Goal: Transaction & Acquisition: Purchase product/service

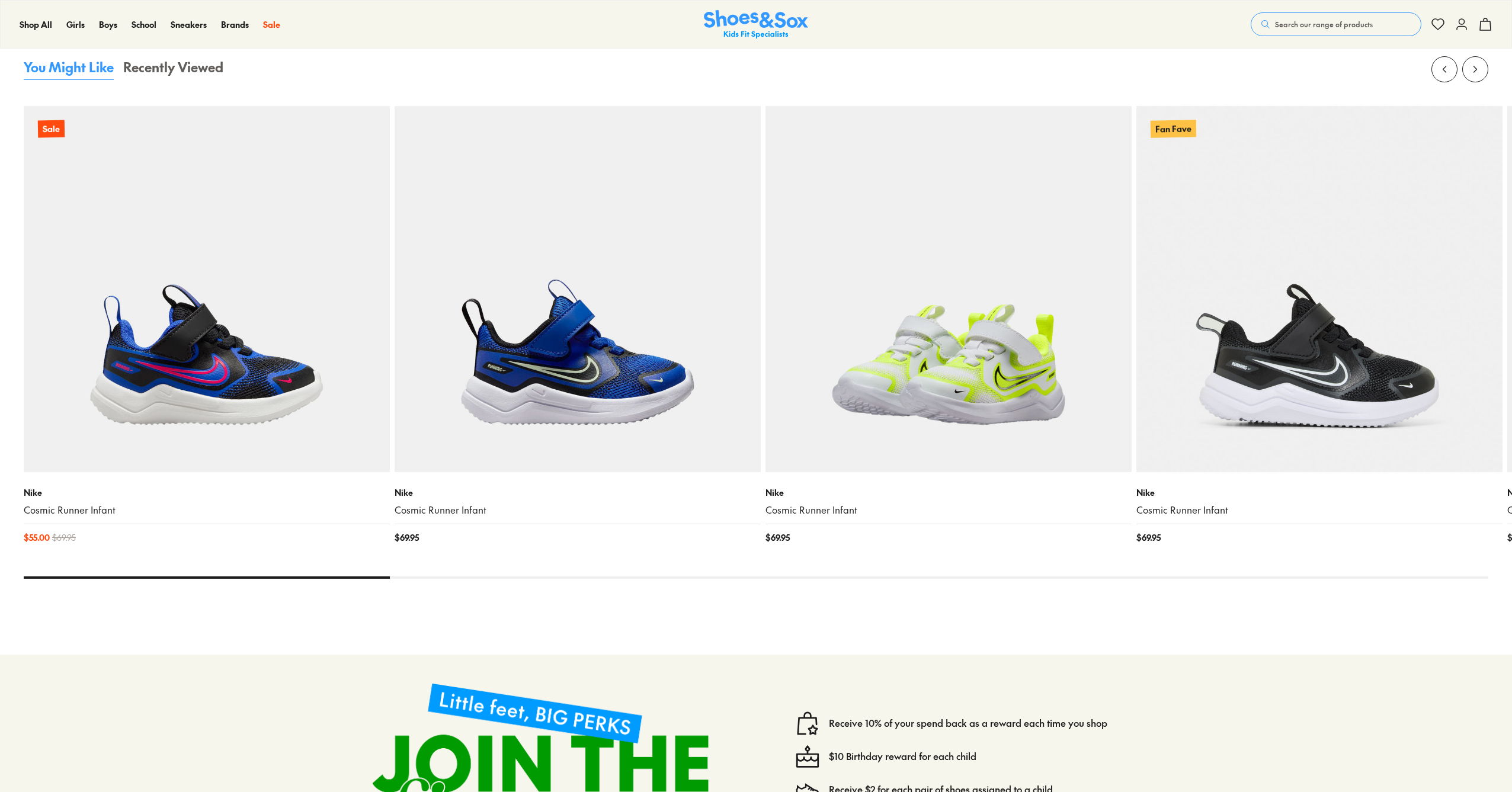
select select "*"
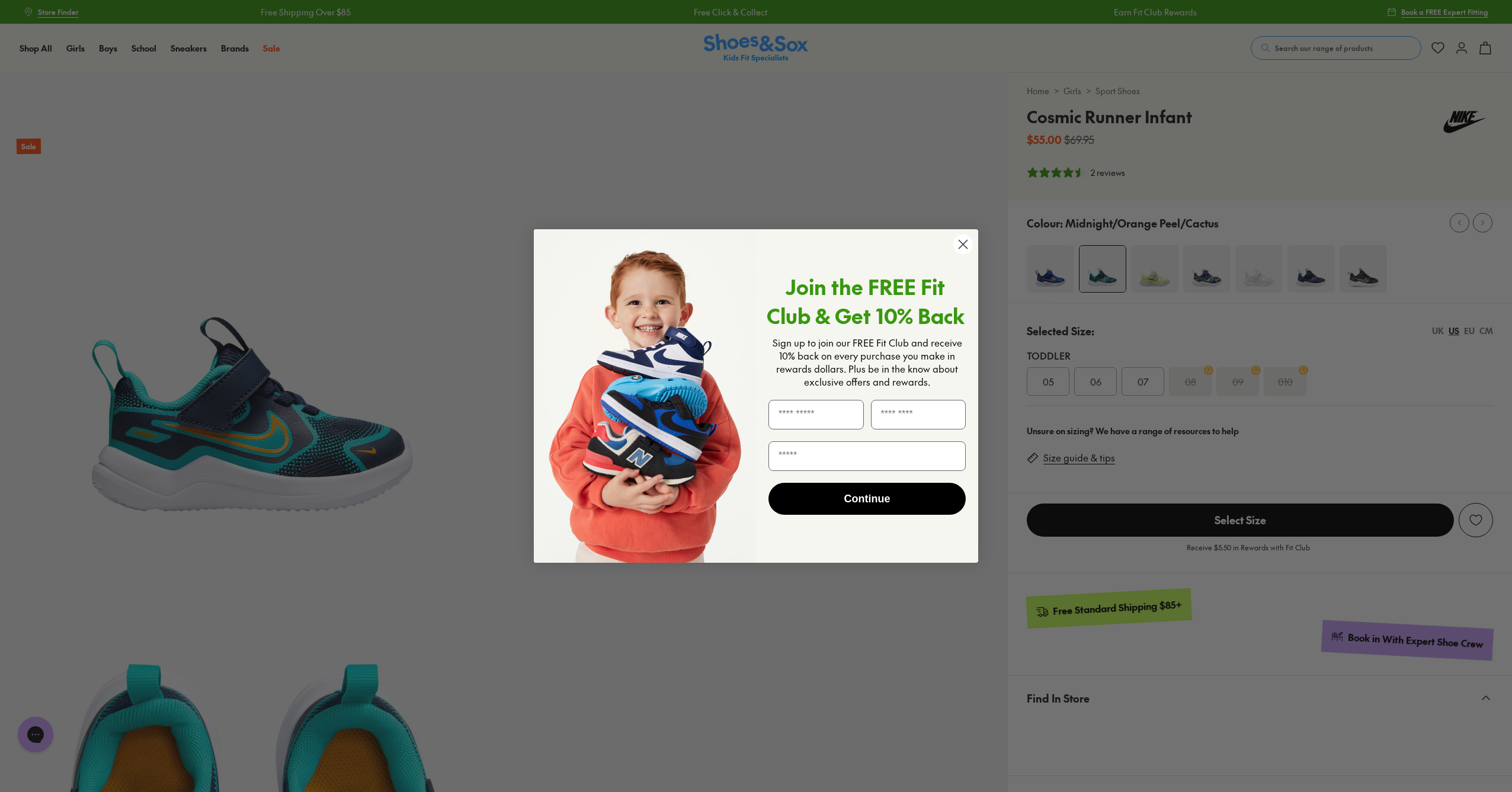
click at [956, 245] on circle "Close dialog" at bounding box center [963, 244] width 20 height 20
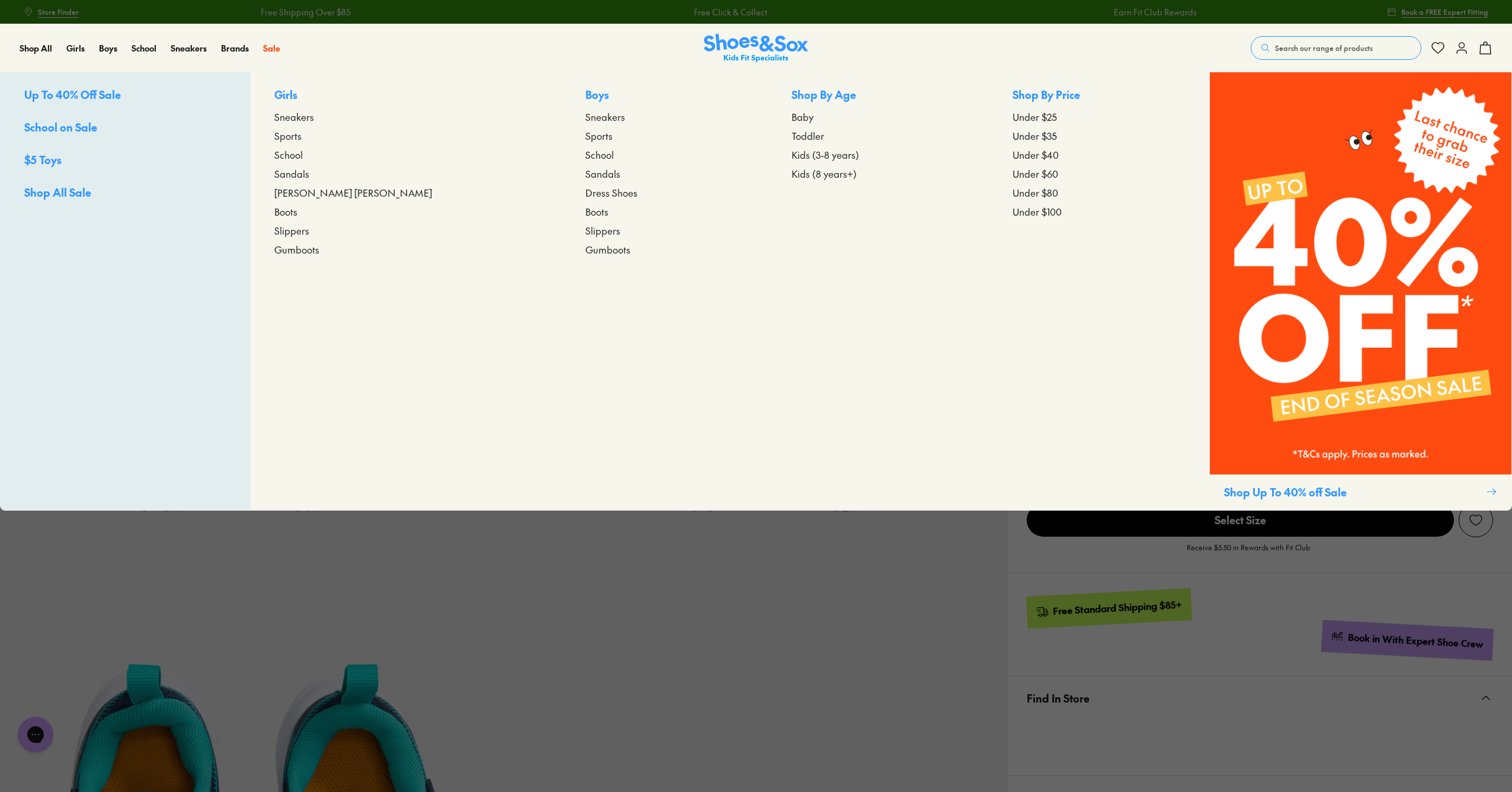
click at [791, 156] on span "Kids (3-8 years)" at bounding box center [825, 154] width 68 height 14
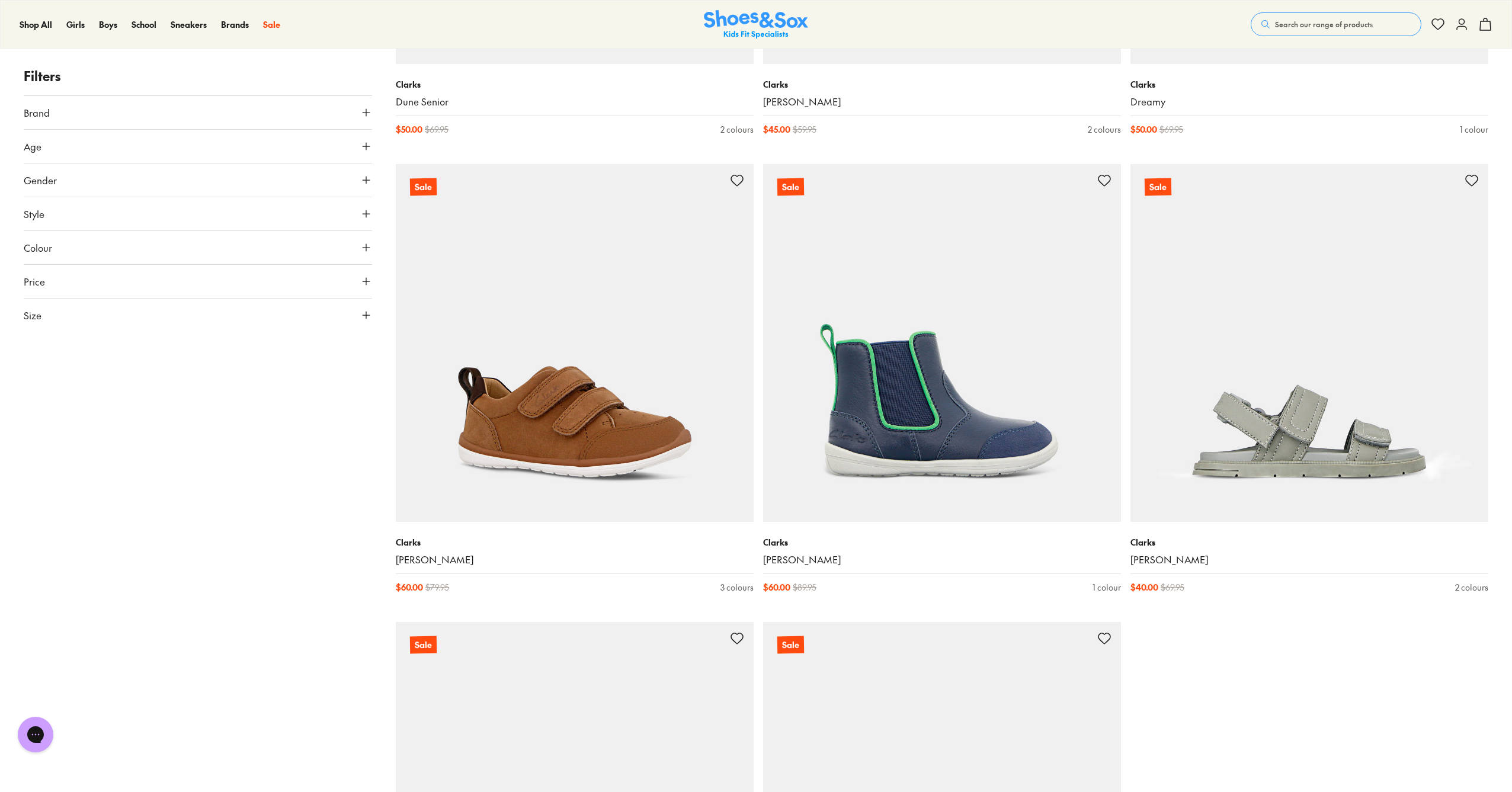
scroll to position [4313, 0]
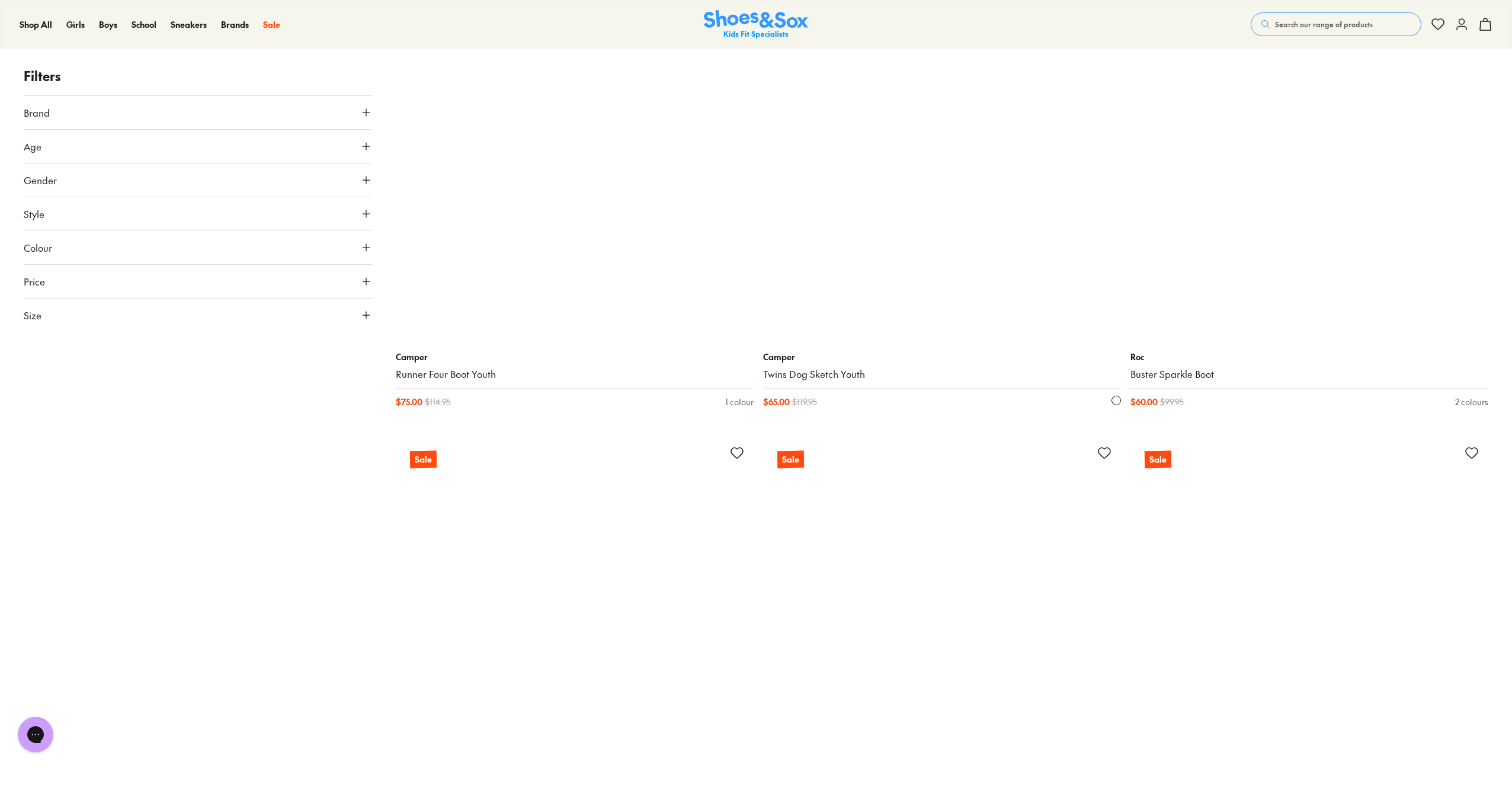
scroll to position [7130, 0]
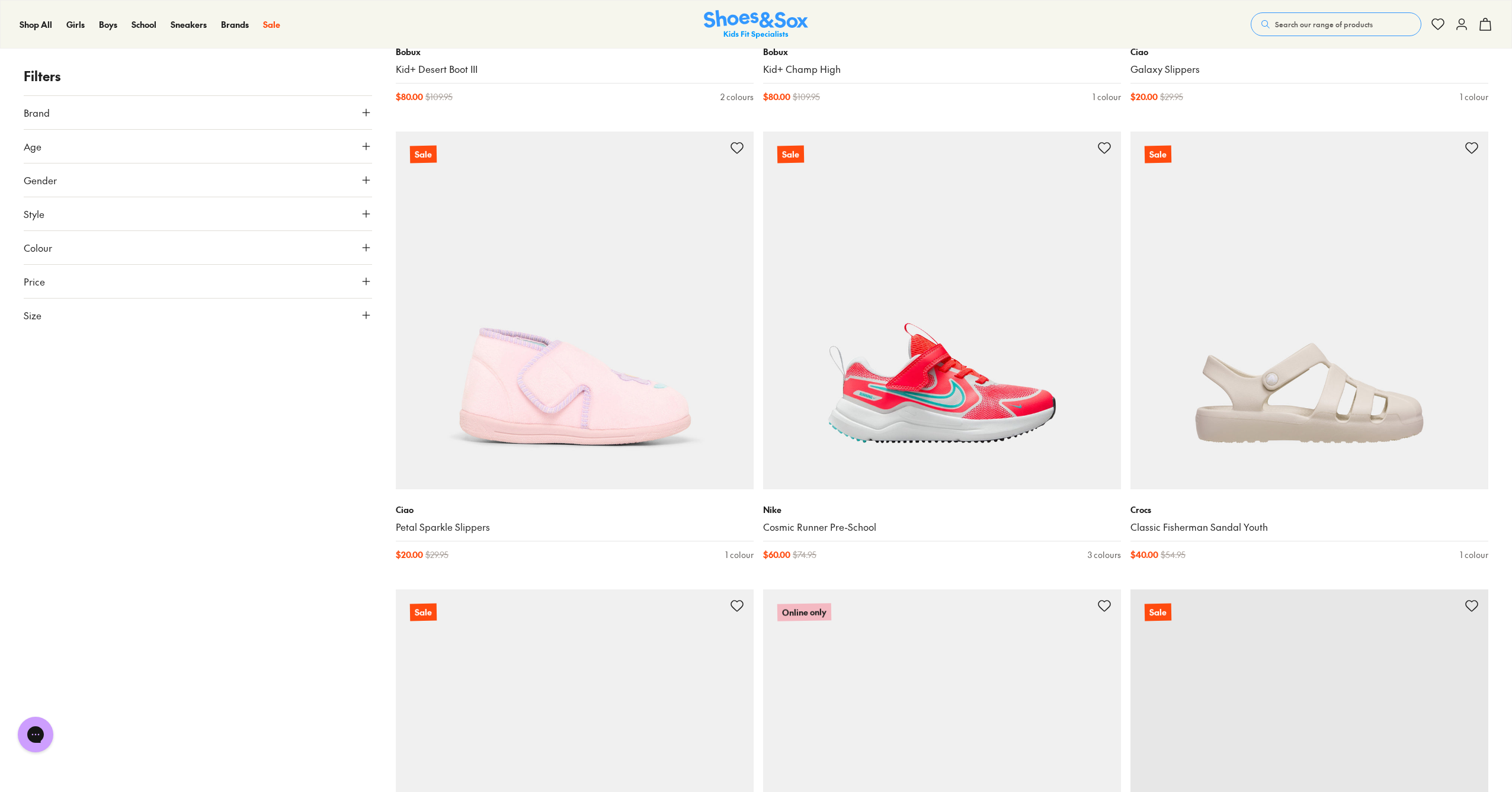
scroll to position [9721, 0]
click at [371, 140] on icon at bounding box center [366, 146] width 12 height 12
click at [369, 306] on button "Size" at bounding box center [198, 315] width 348 height 33
click at [304, 348] on button "US" at bounding box center [313, 349] width 114 height 22
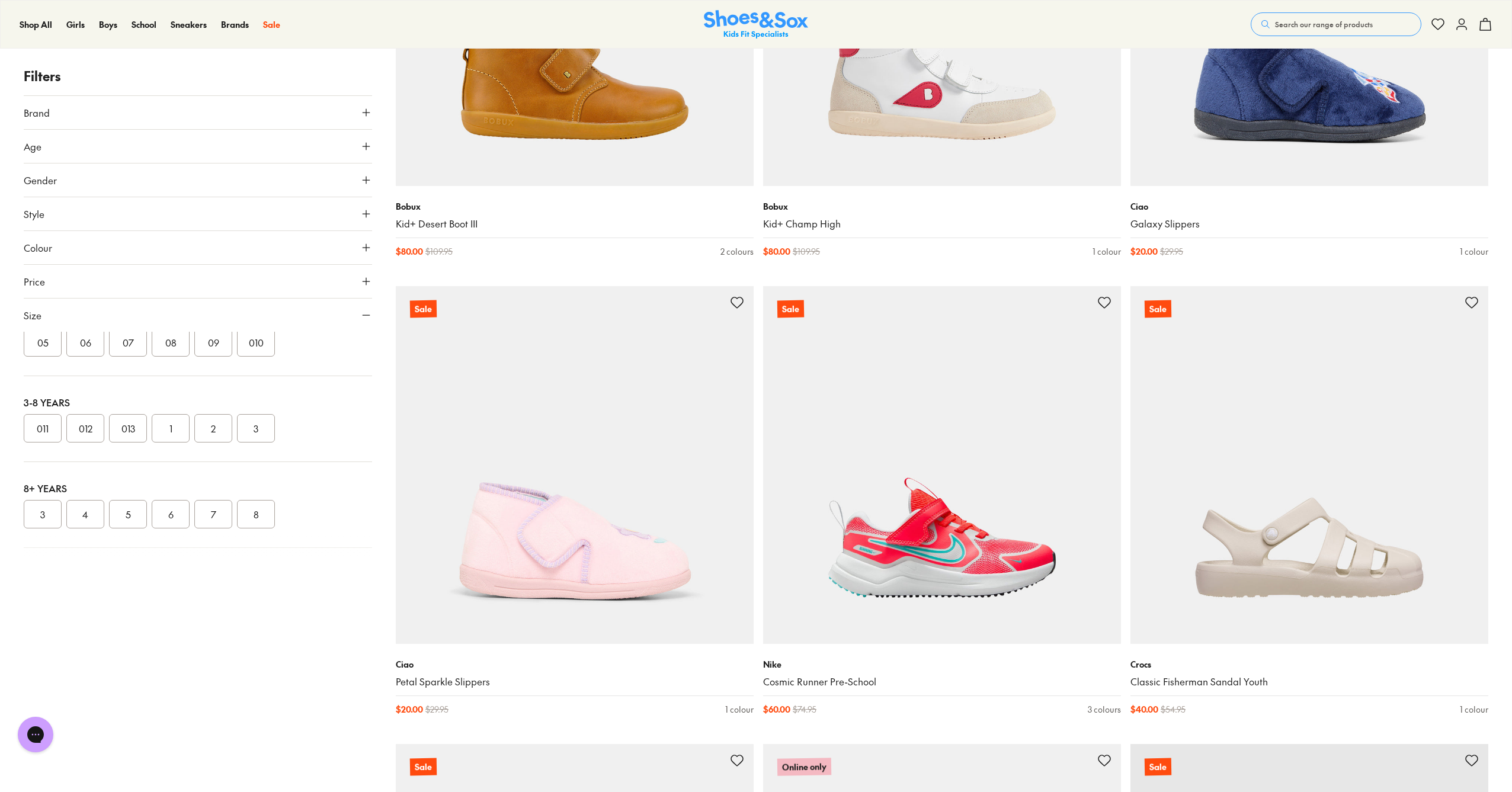
scroll to position [160, 0]
click at [182, 431] on button "1" at bounding box center [170, 427] width 38 height 28
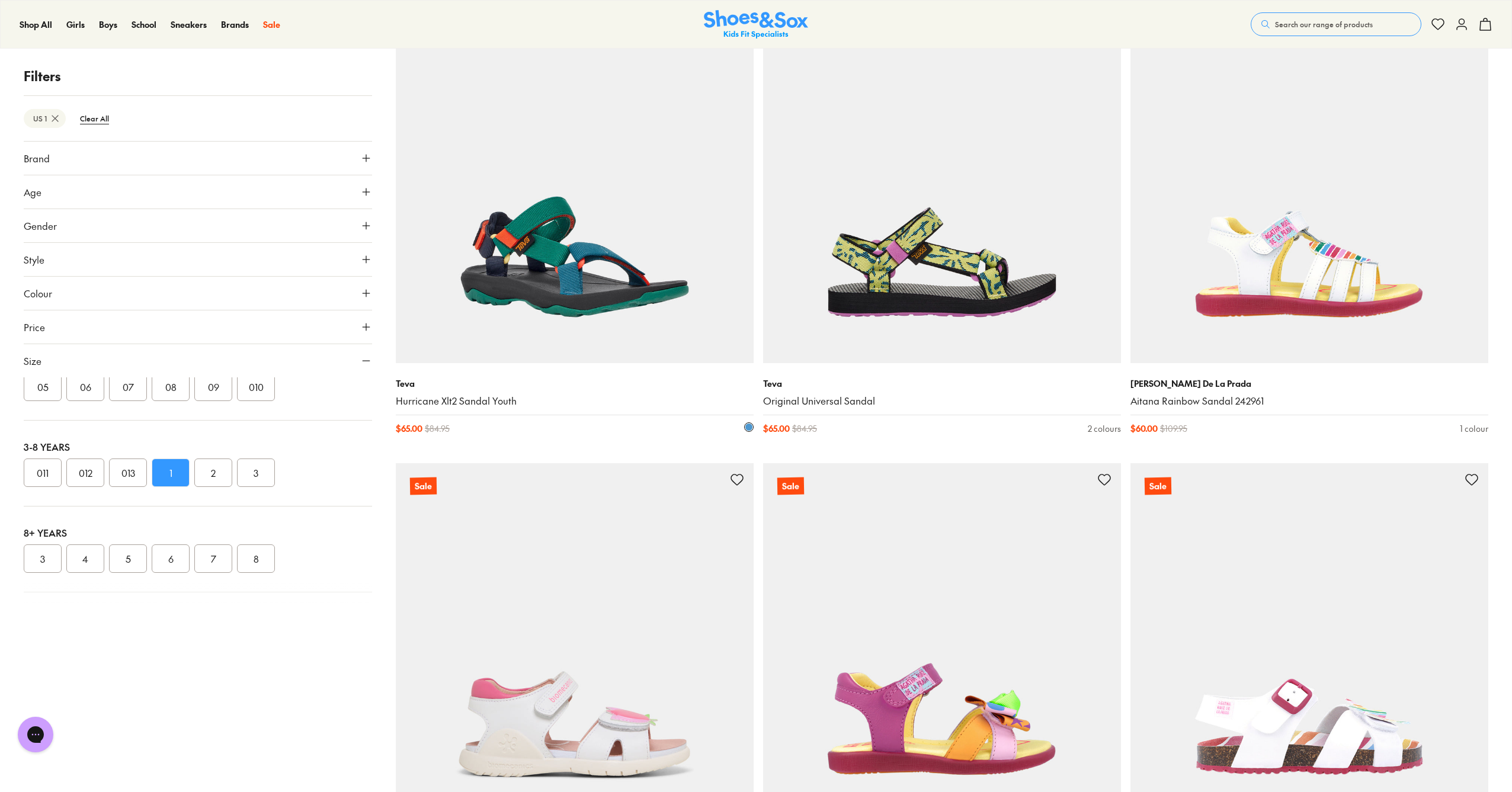
scroll to position [3907, 0]
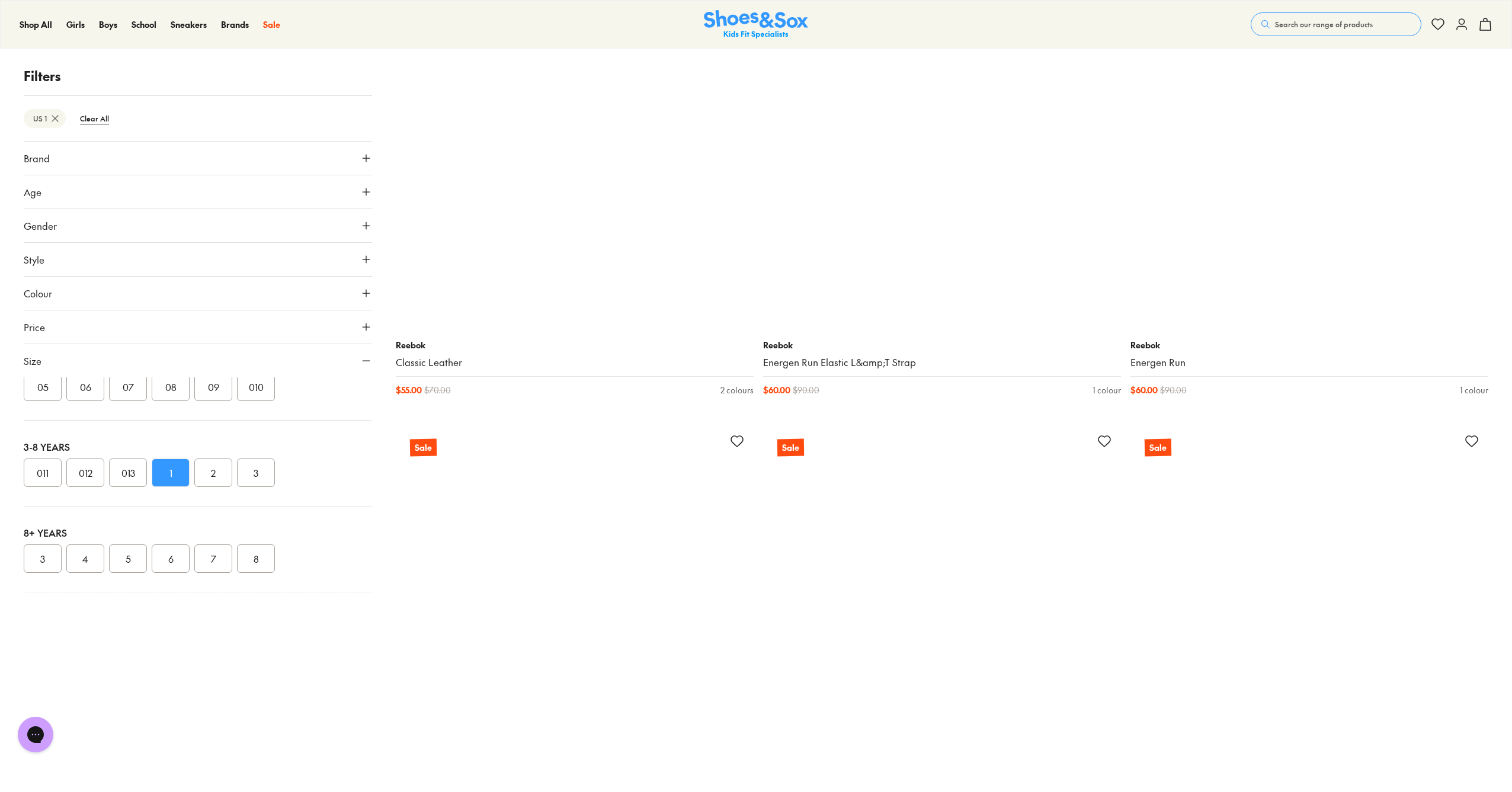
scroll to position [8519, 0]
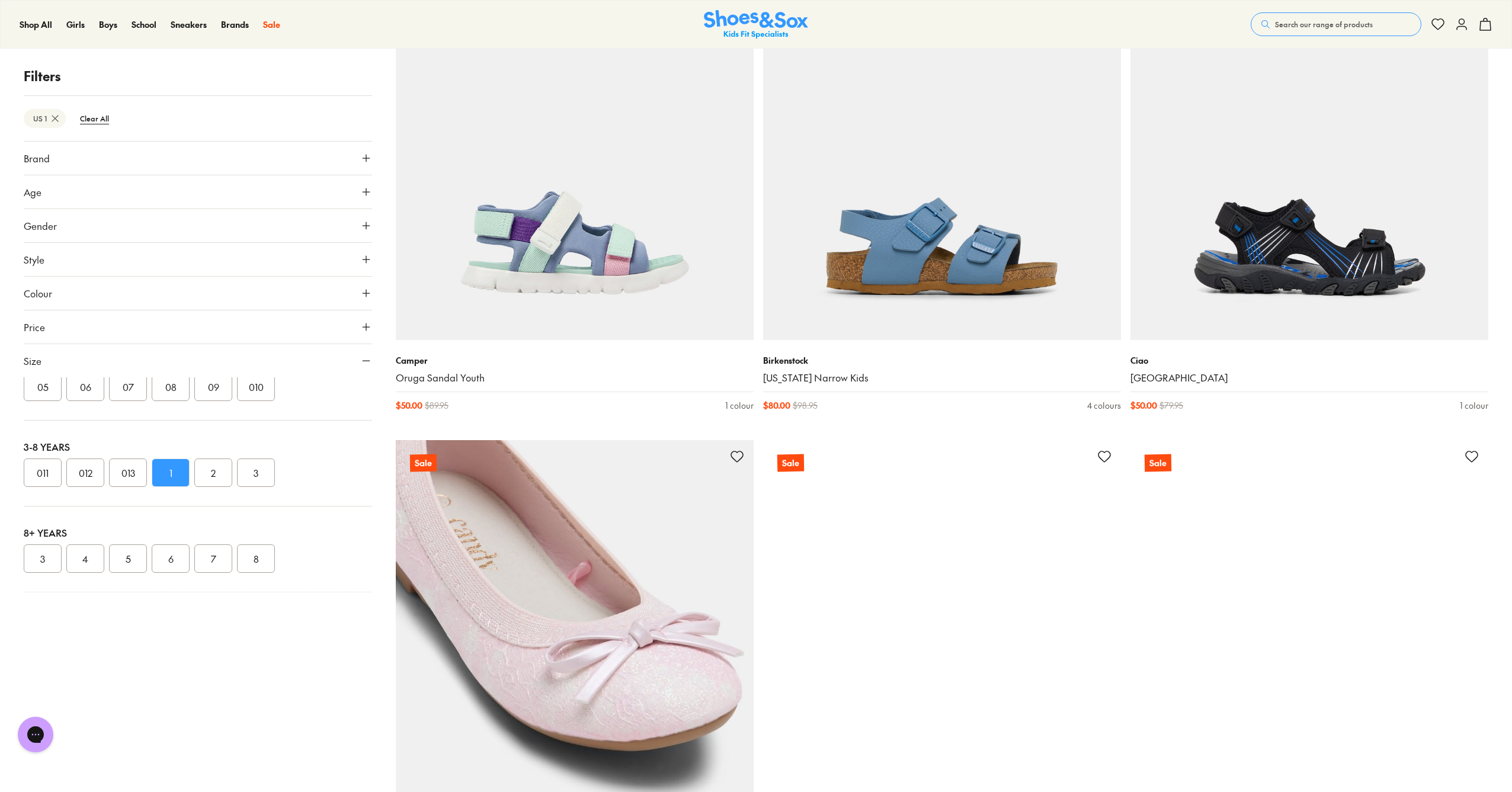
scroll to position [12152, 0]
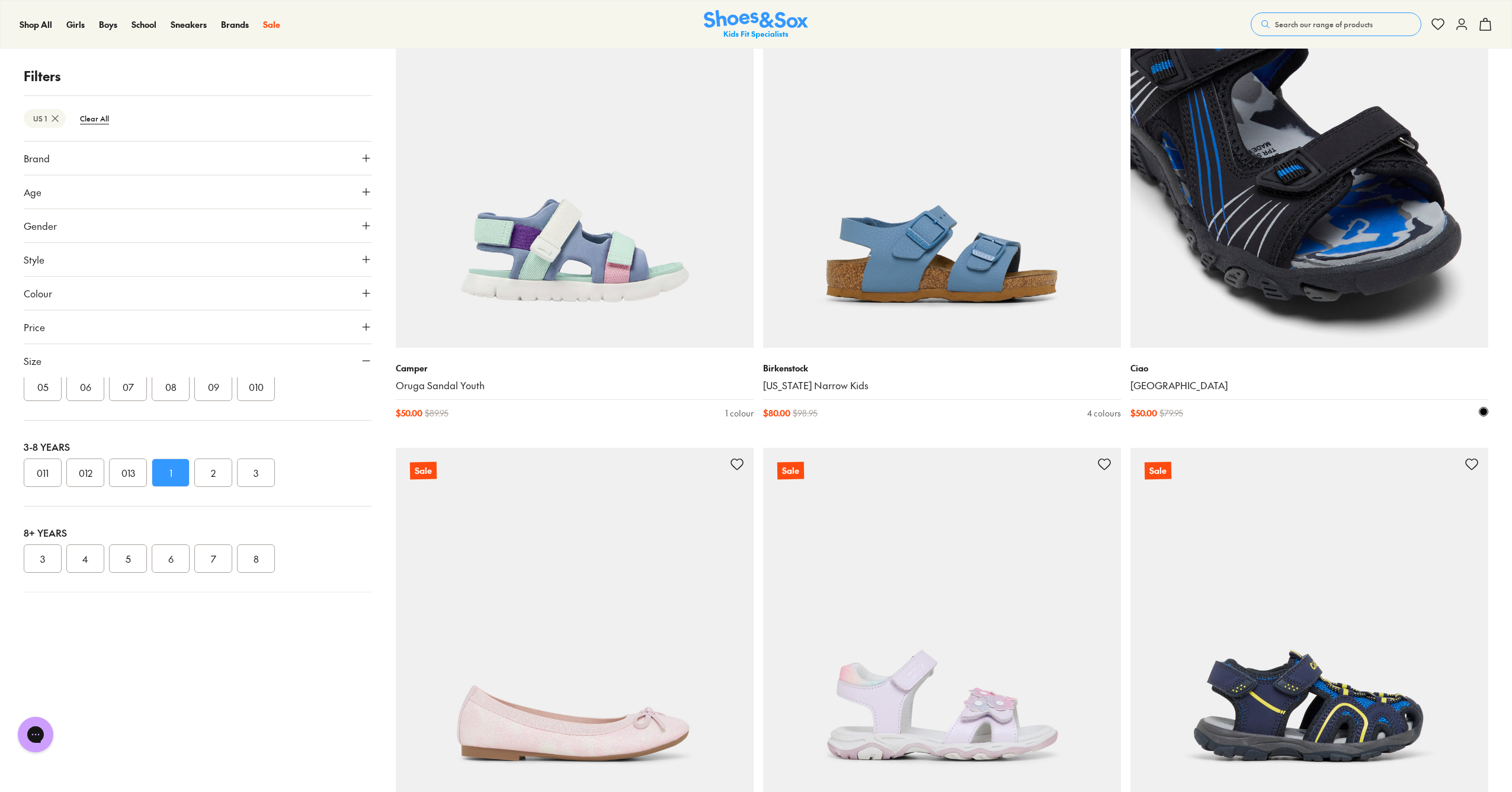
click at [1294, 218] on img at bounding box center [1308, 168] width 357 height 357
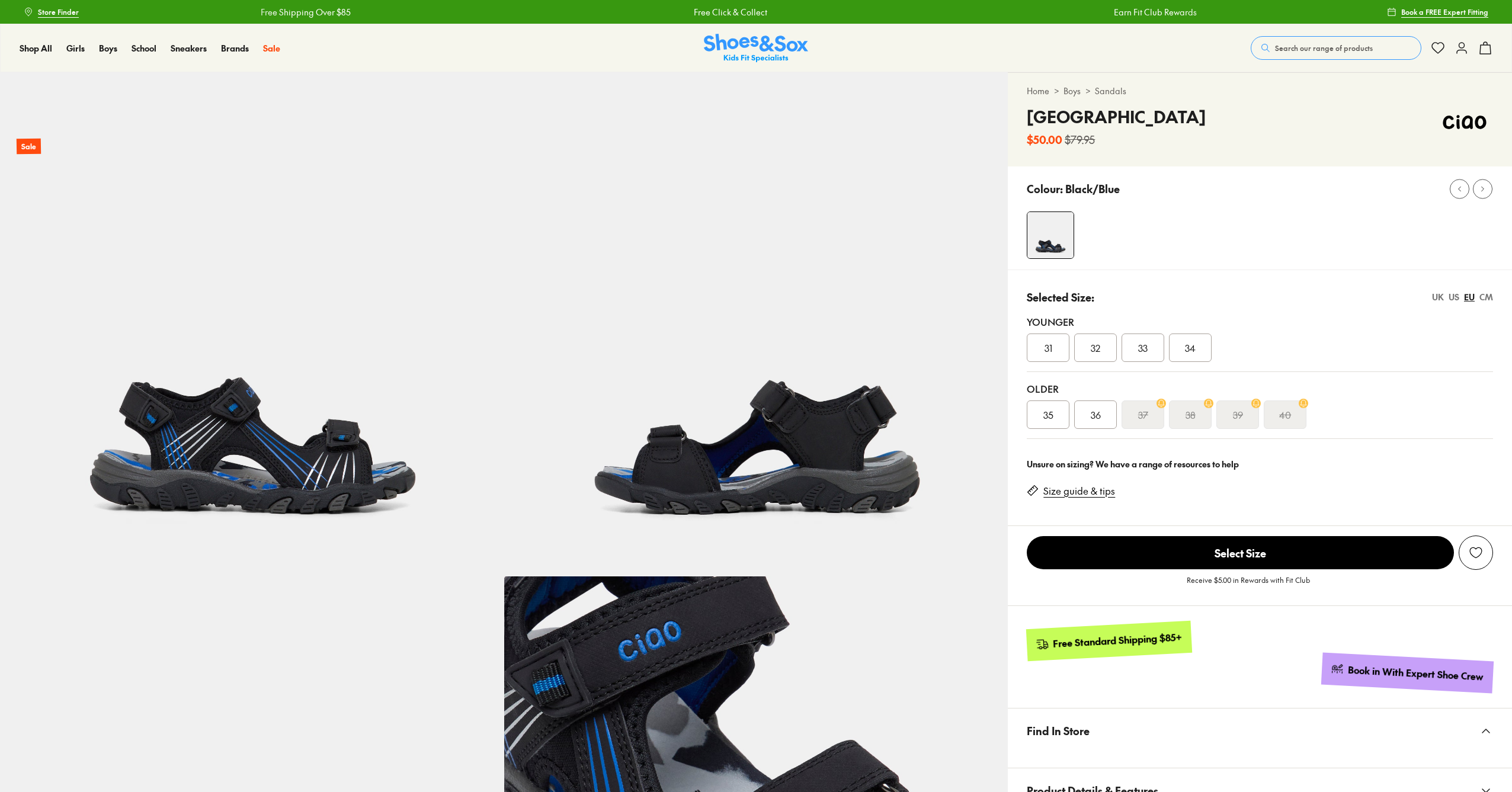
click at [1450, 291] on div "US" at bounding box center [1453, 296] width 11 height 12
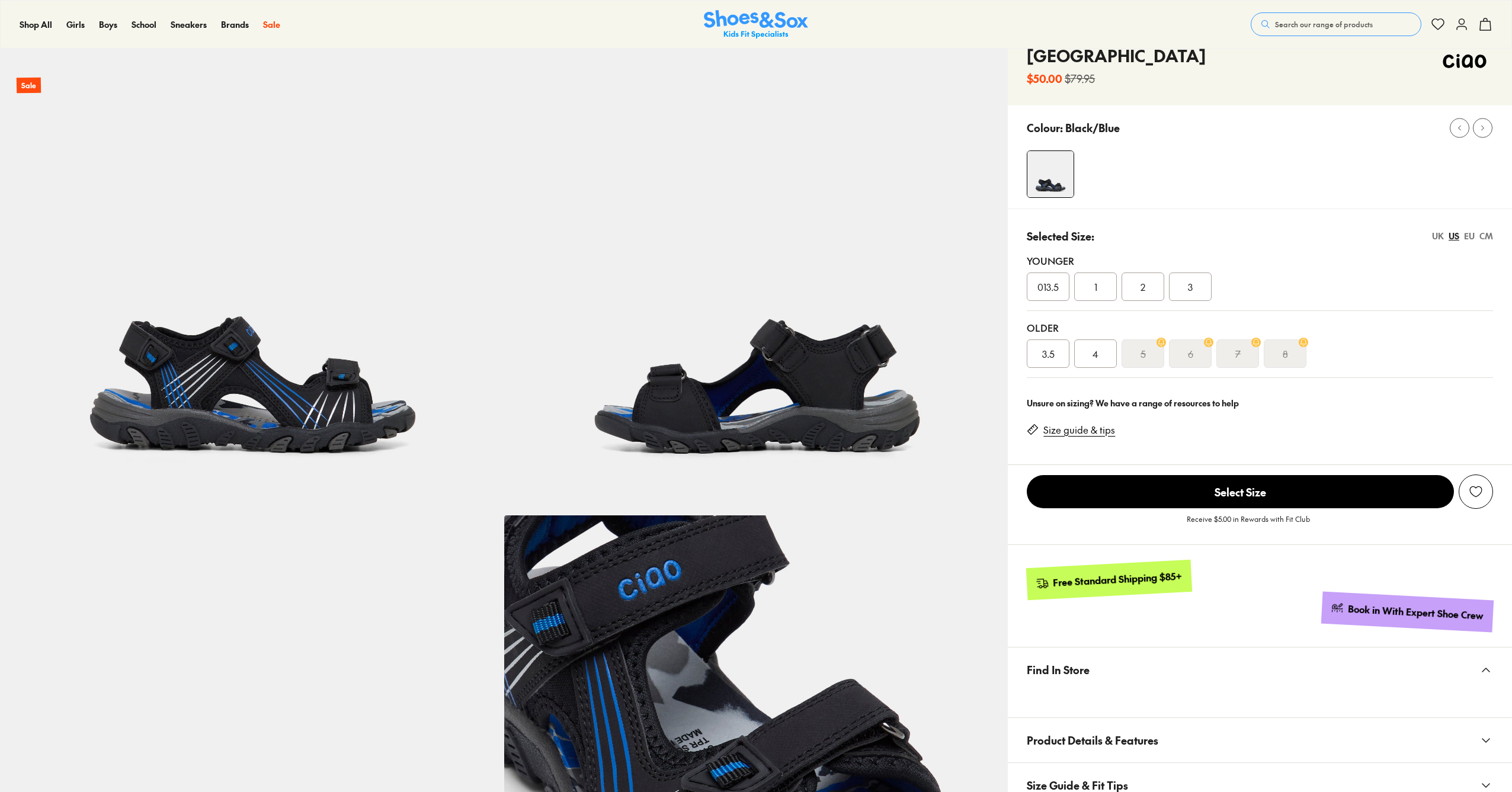
scroll to position [61, 0]
select select "*"
click at [1102, 291] on div "1" at bounding box center [1095, 287] width 42 height 28
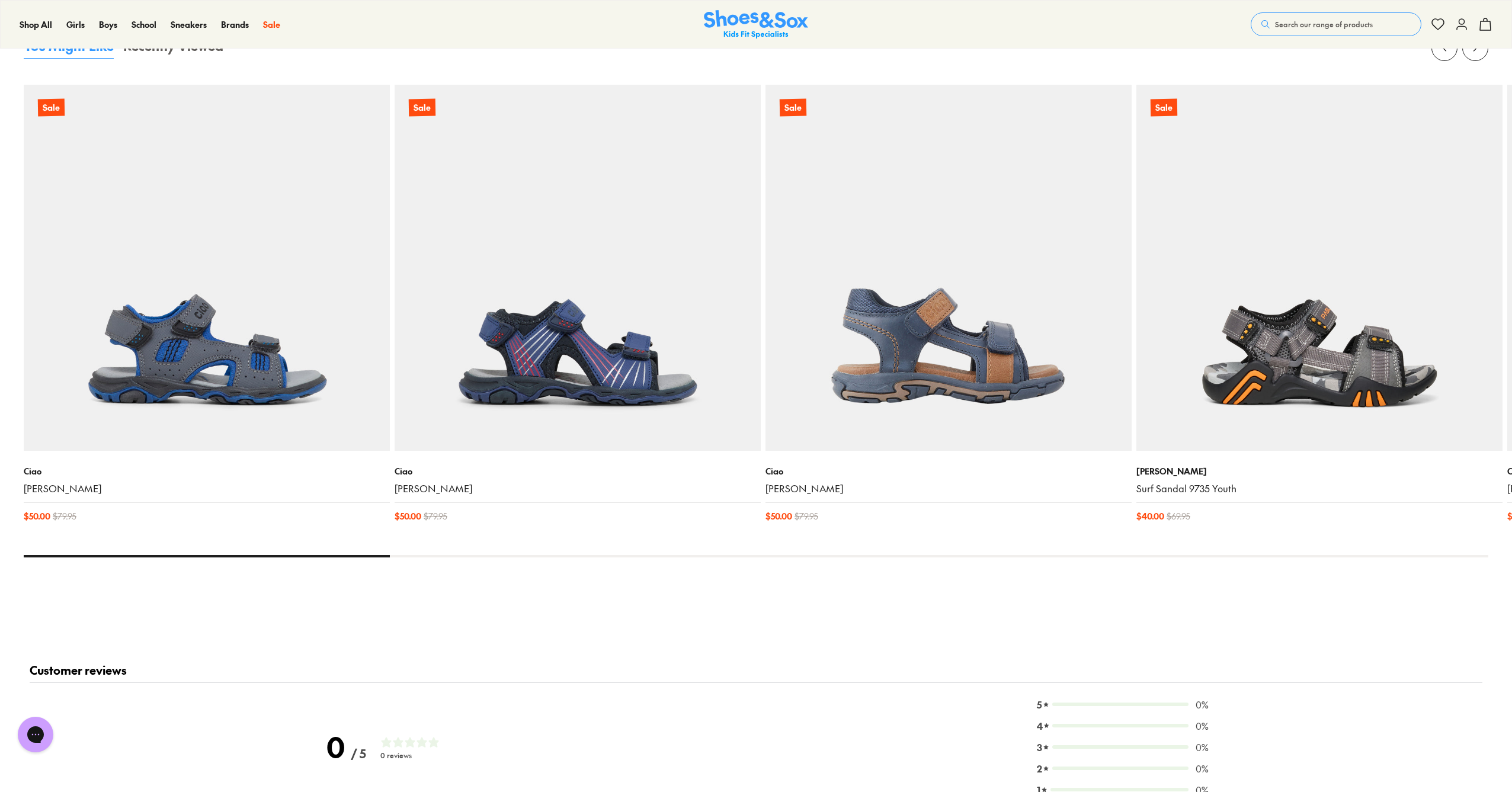
scroll to position [1184, 0]
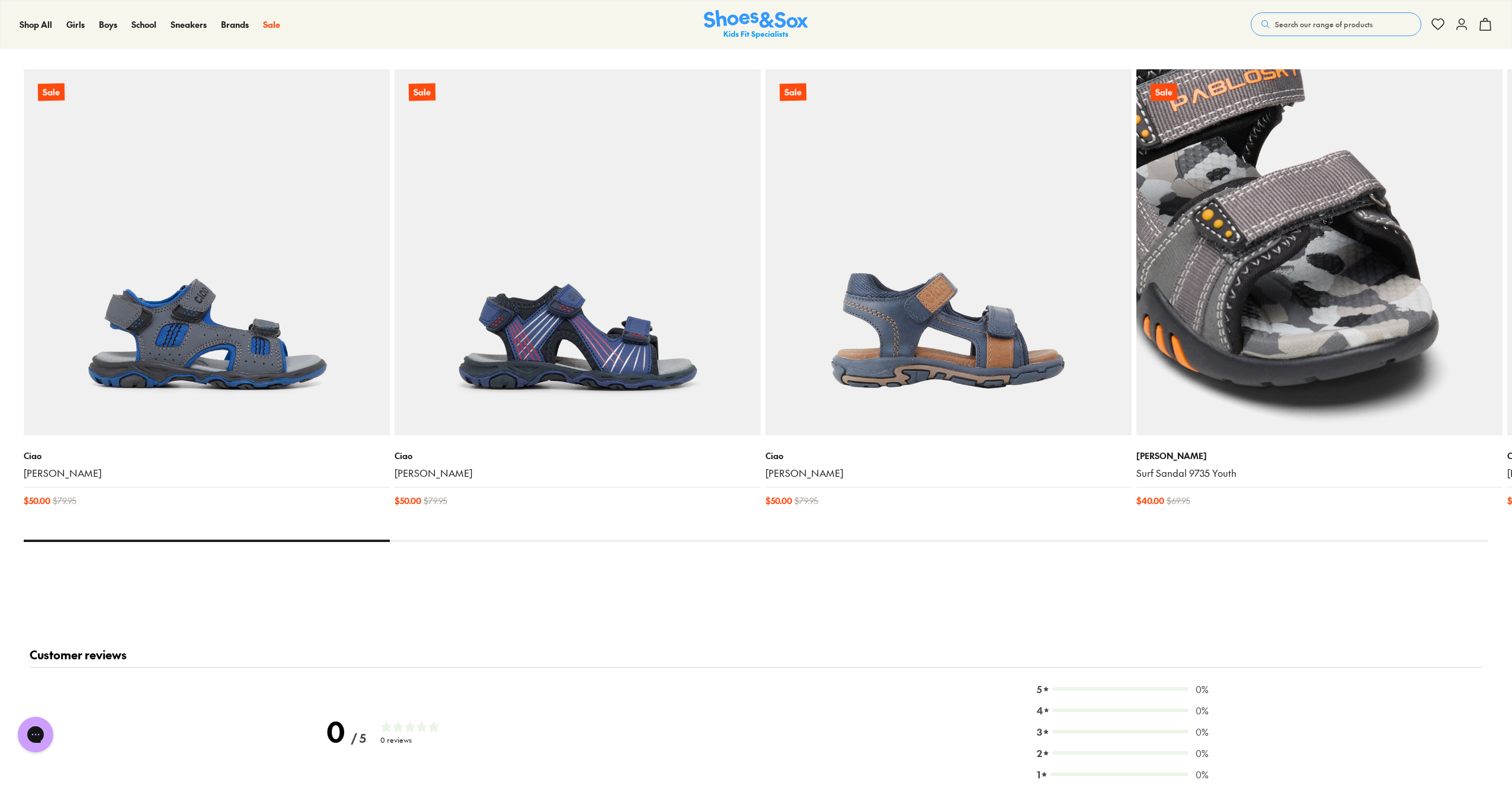
click at [1376, 378] on img at bounding box center [1320, 252] width 366 height 366
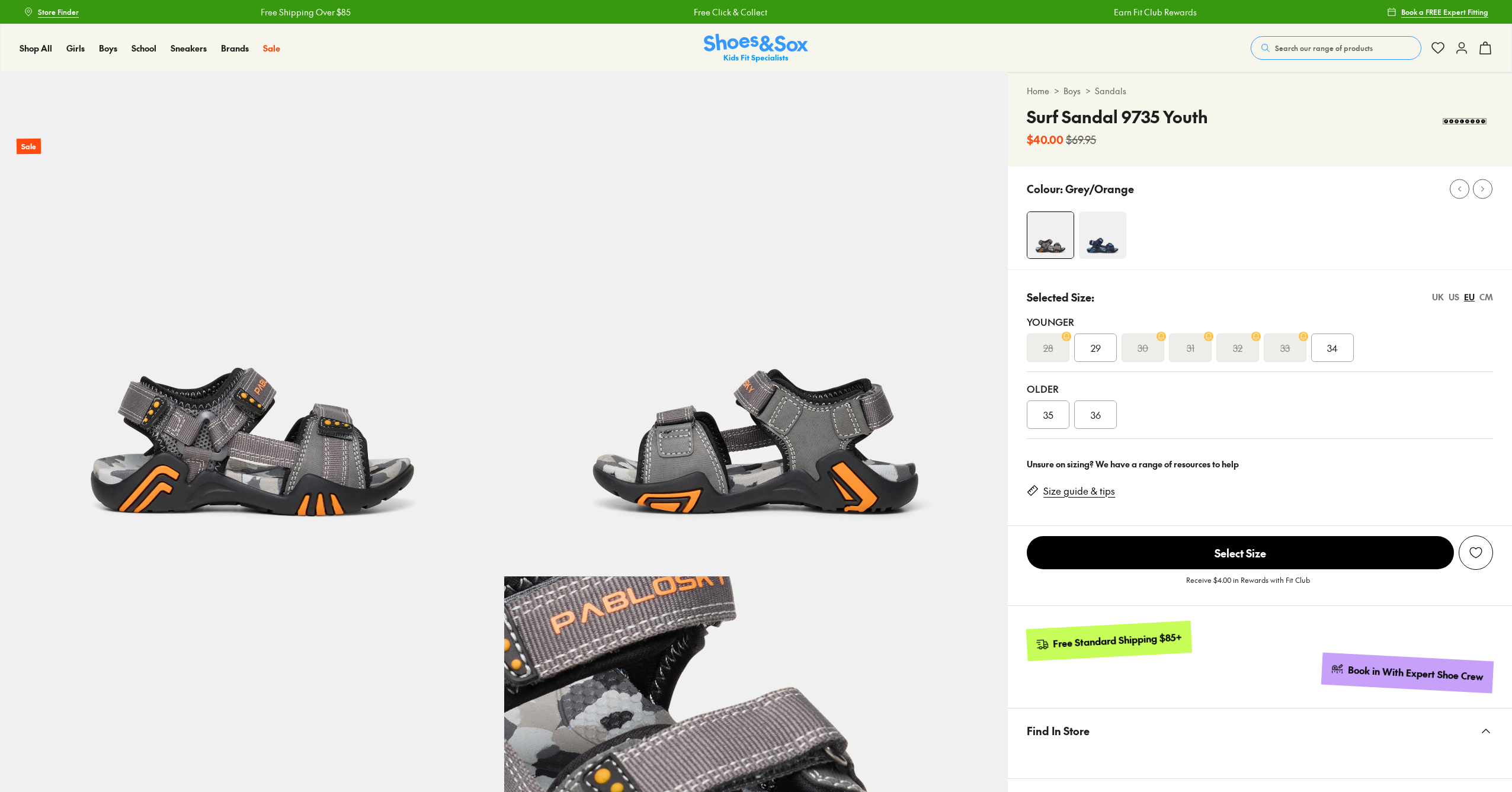
scroll to position [1276, 0]
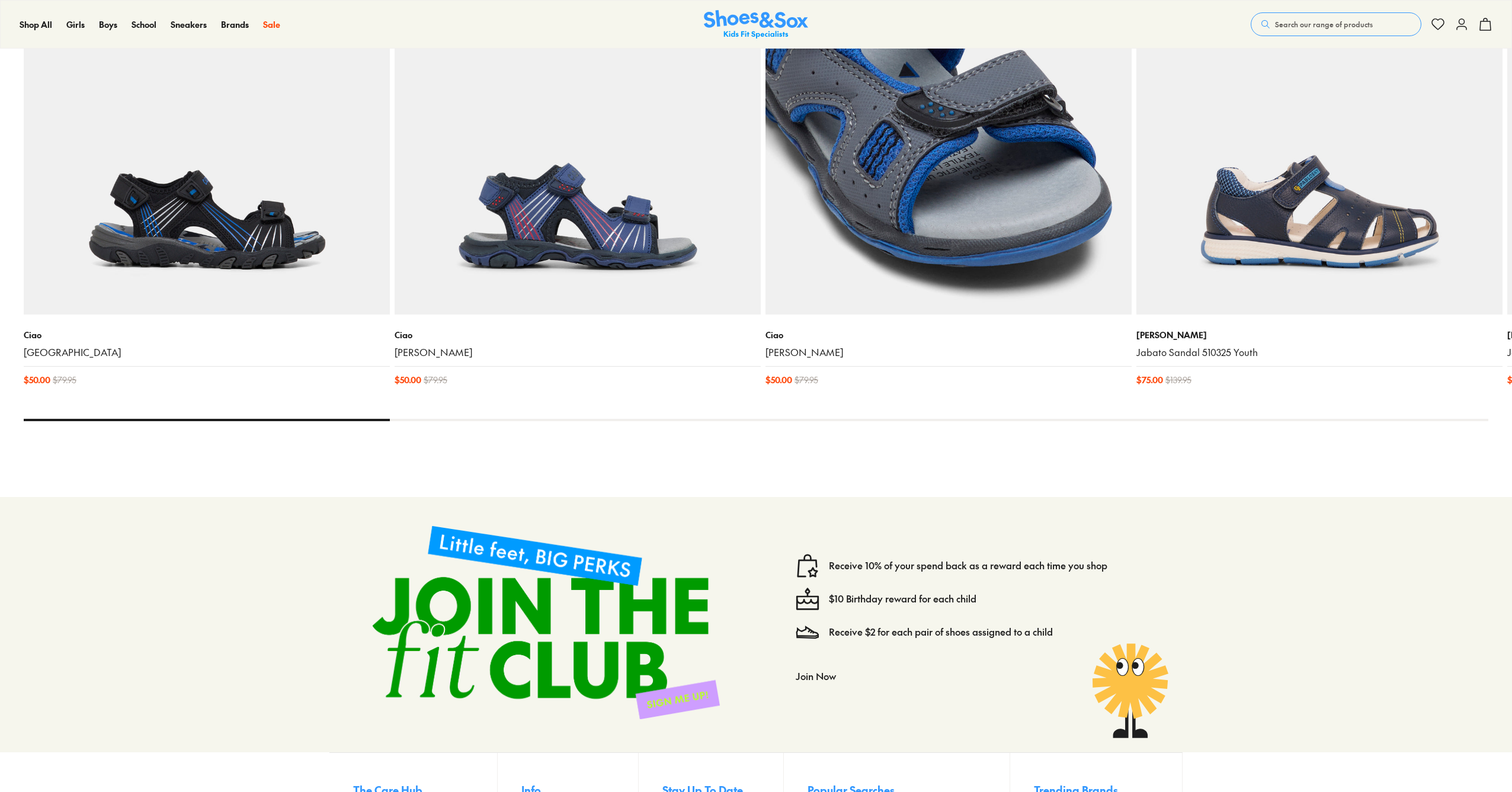
select select "*"
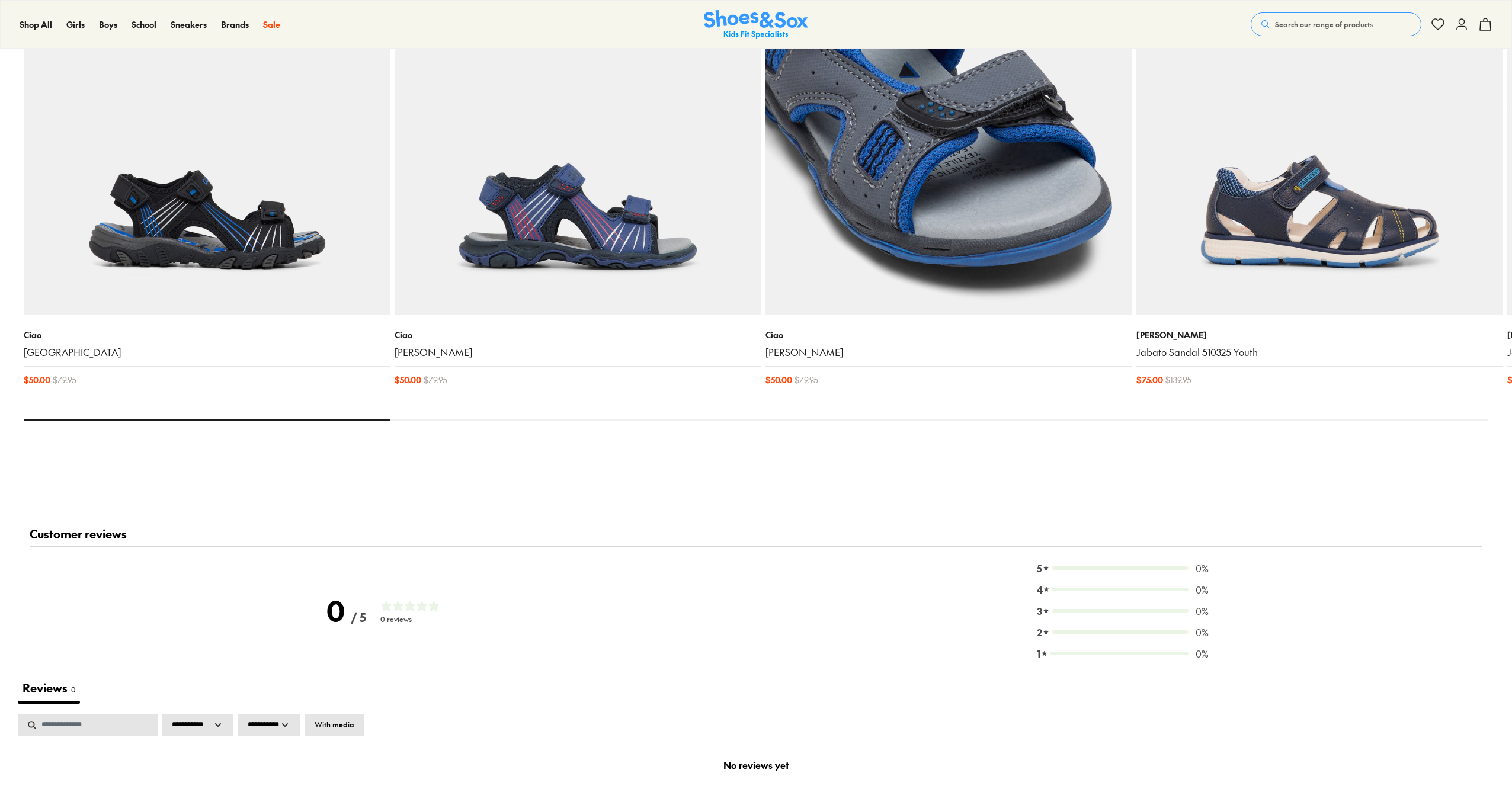
click at [1008, 203] on img at bounding box center [949, 132] width 366 height 366
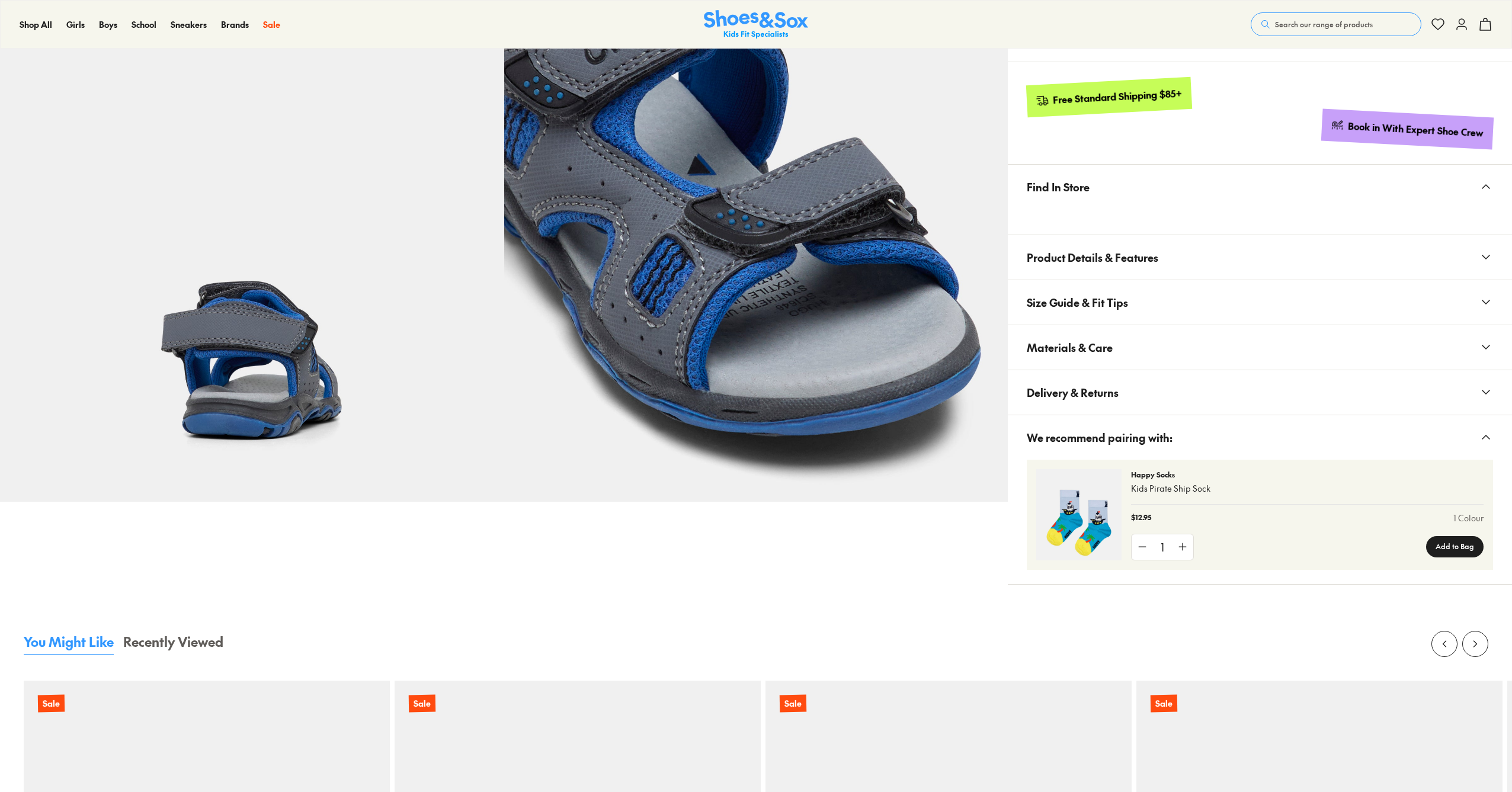
scroll to position [477, 0]
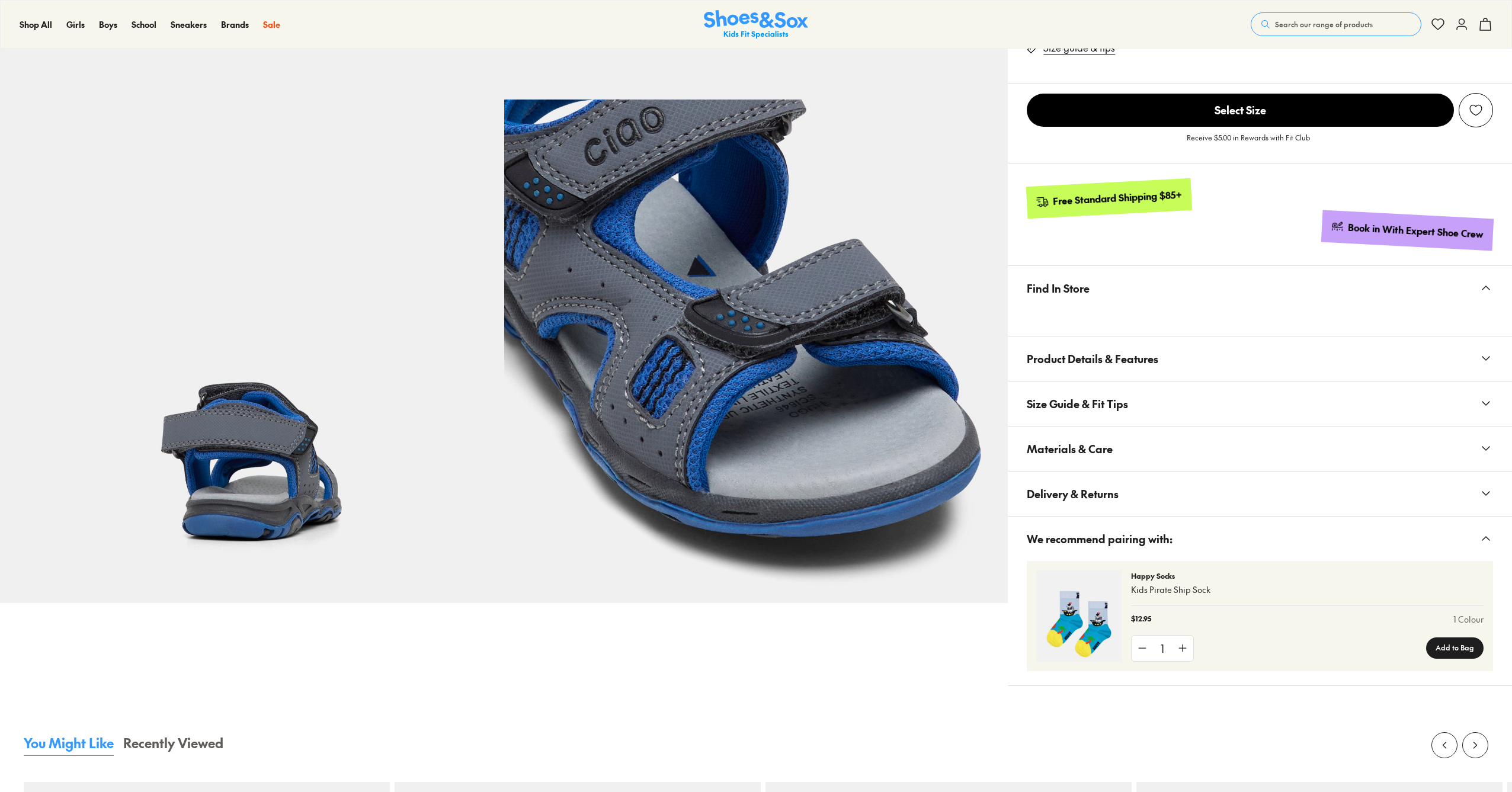
select select "*"
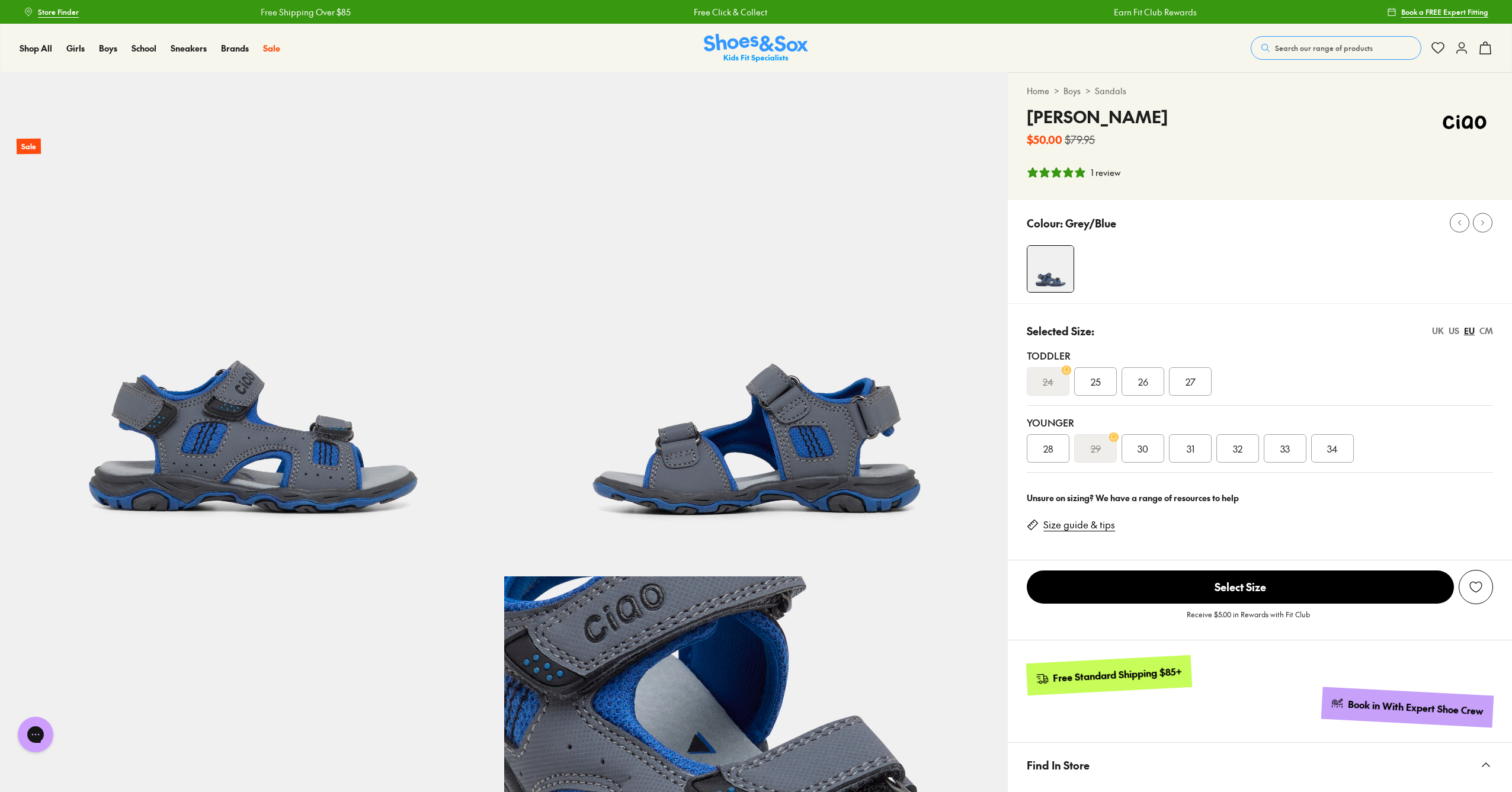
scroll to position [0, 0]
click at [1454, 331] on div "US" at bounding box center [1453, 330] width 11 height 12
click at [1240, 453] on div "1" at bounding box center [1238, 448] width 42 height 28
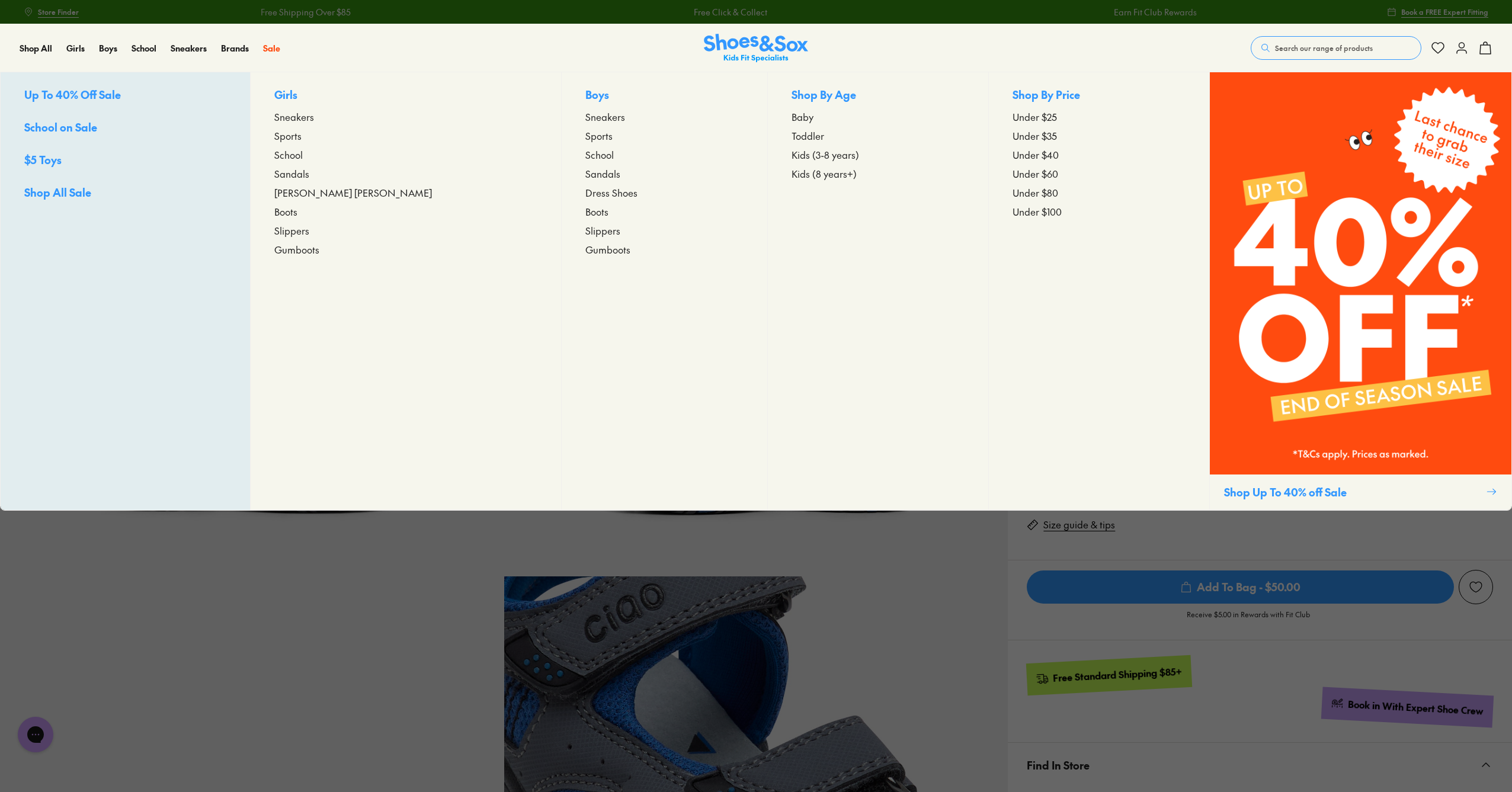
click at [585, 138] on span "Sports" at bounding box center [598, 135] width 27 height 14
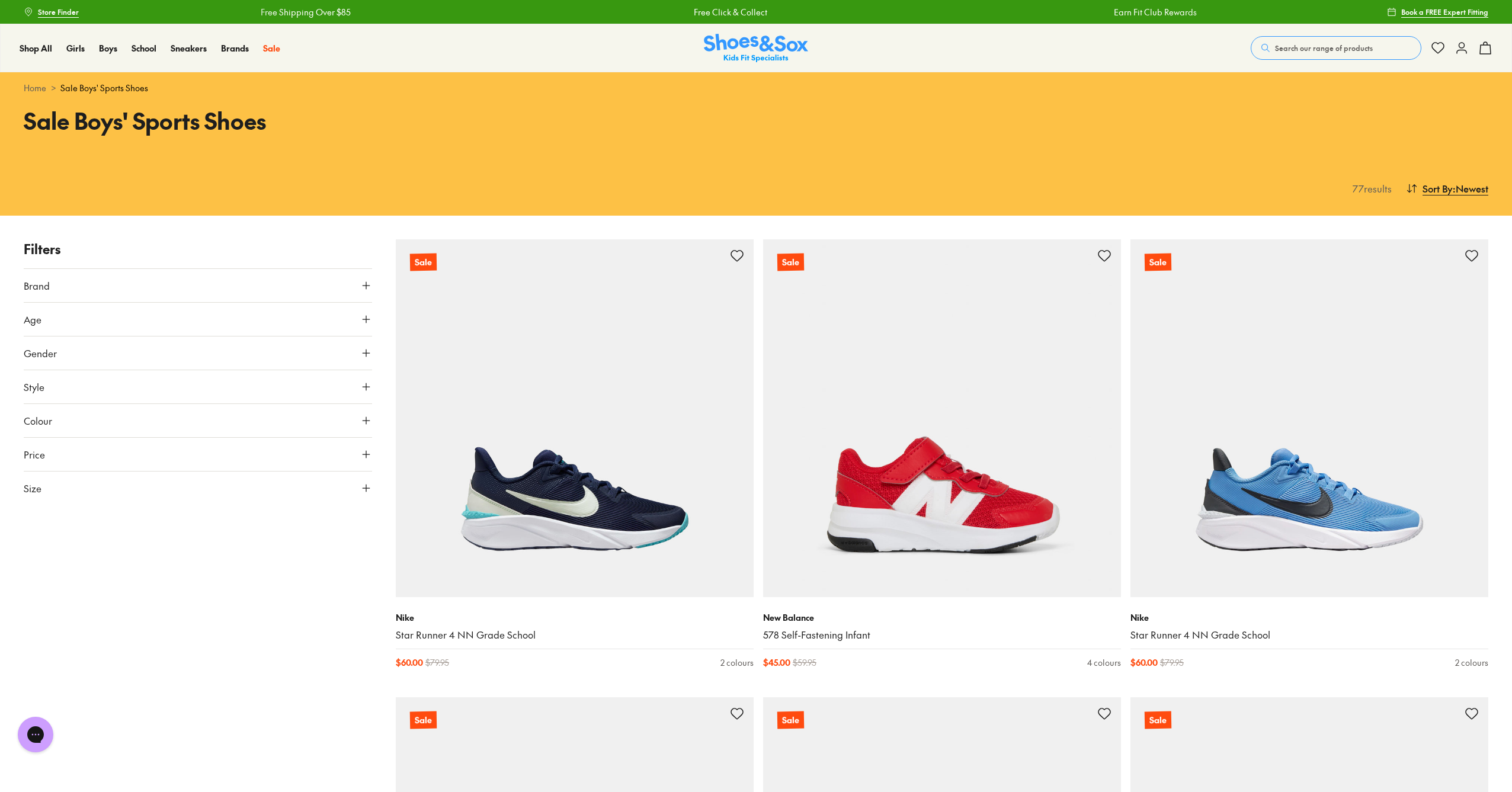
click at [46, 486] on button "Size" at bounding box center [198, 488] width 348 height 33
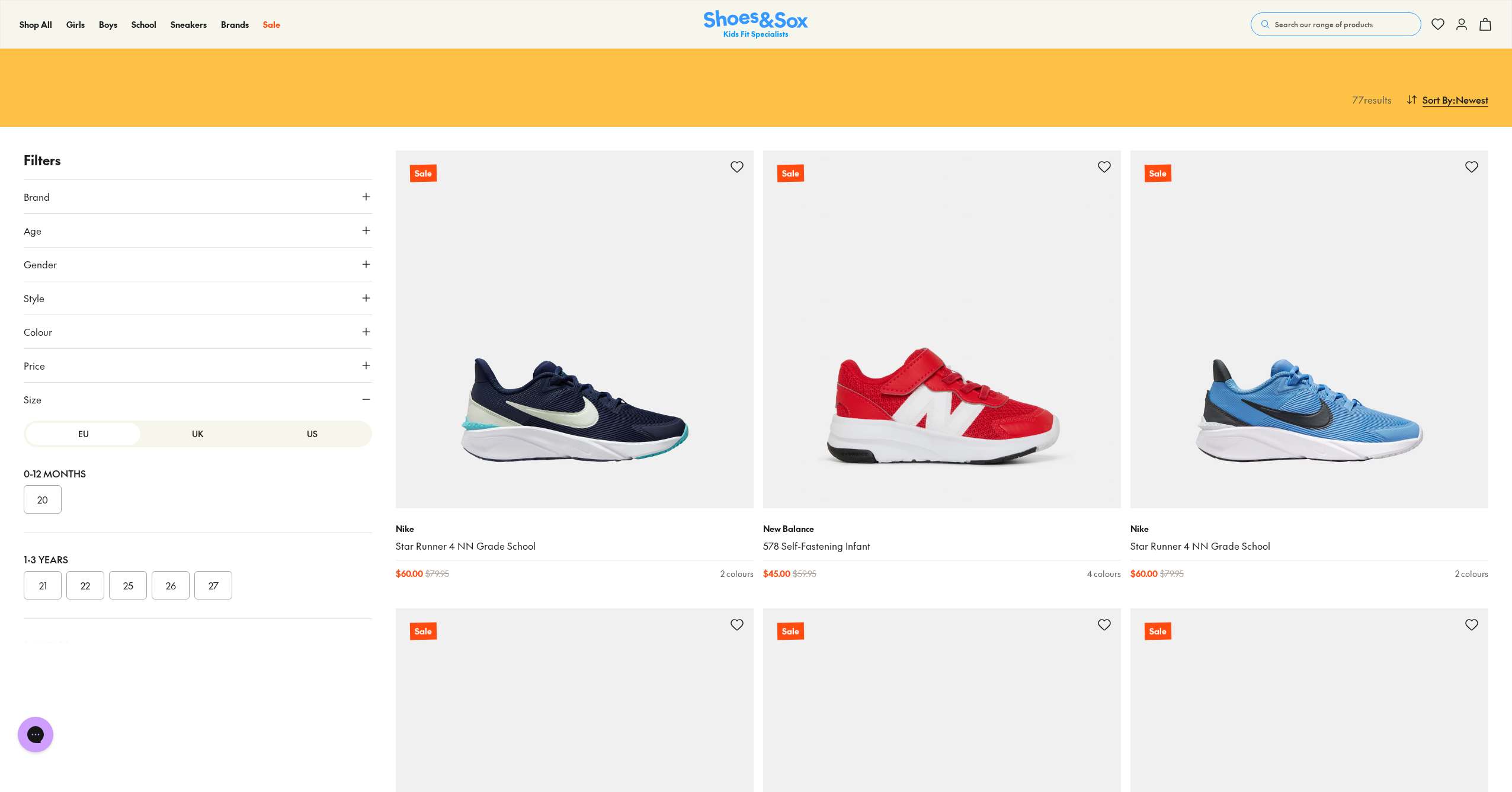
click at [312, 432] on button "US" at bounding box center [313, 434] width 114 height 22
click at [176, 534] on button "1" at bounding box center [170, 532] width 38 height 28
